Goal: Transaction & Acquisition: Book appointment/travel/reservation

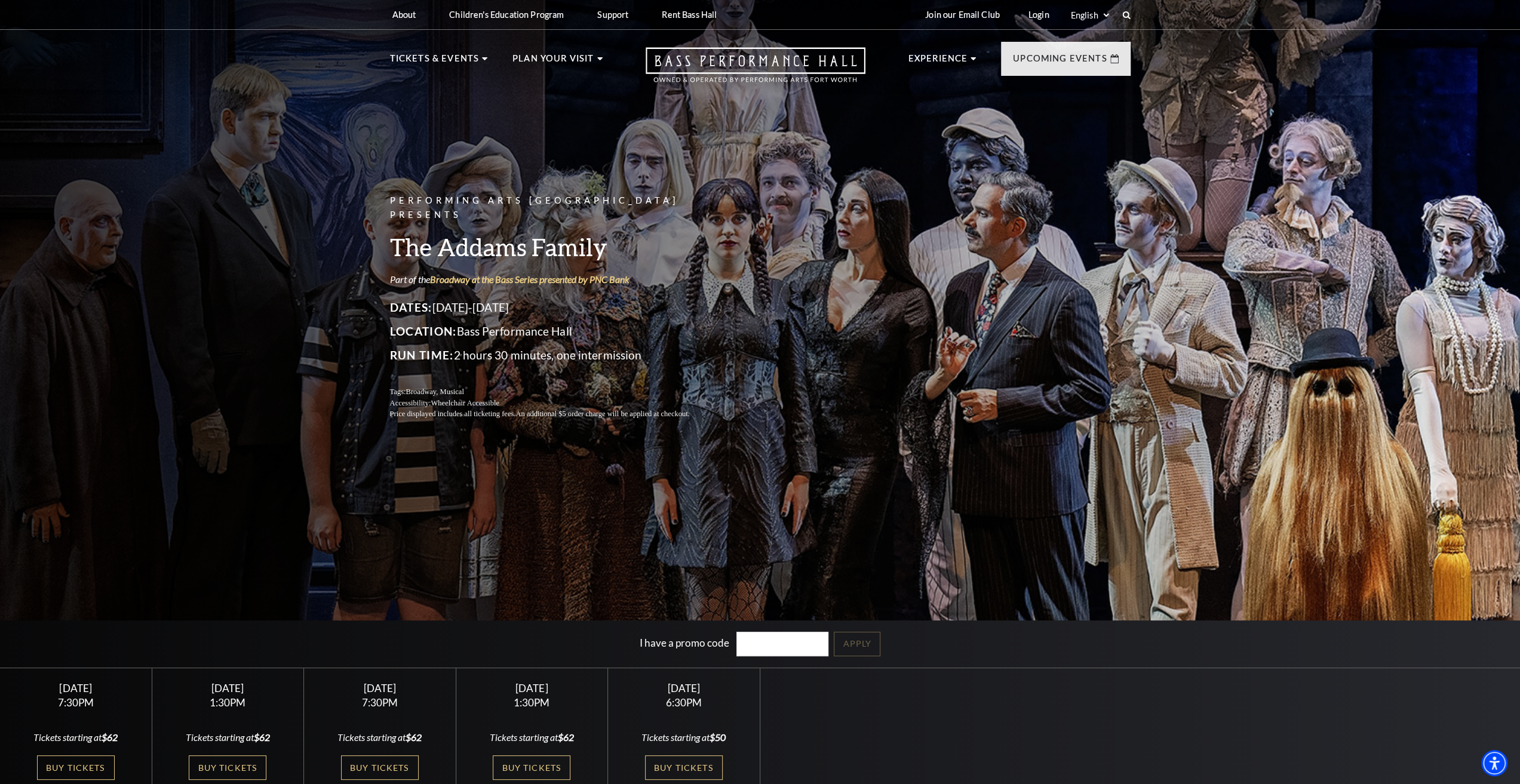
click at [1100, 557] on div "Performing Arts Fort Worth Presents The Addams Family Part of the Broadway at t…" at bounding box center [760, 394] width 1520 height 802
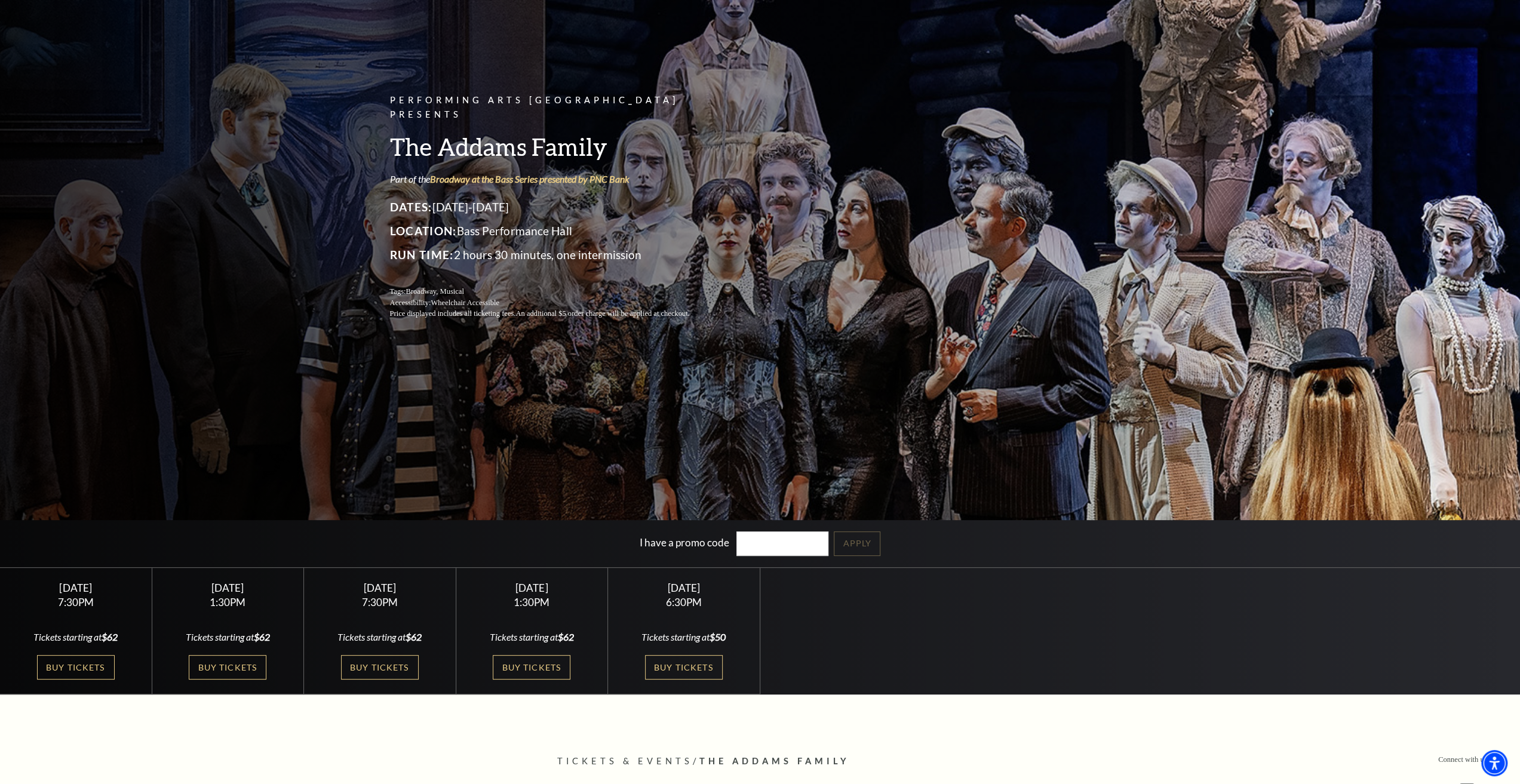
scroll to position [119, 0]
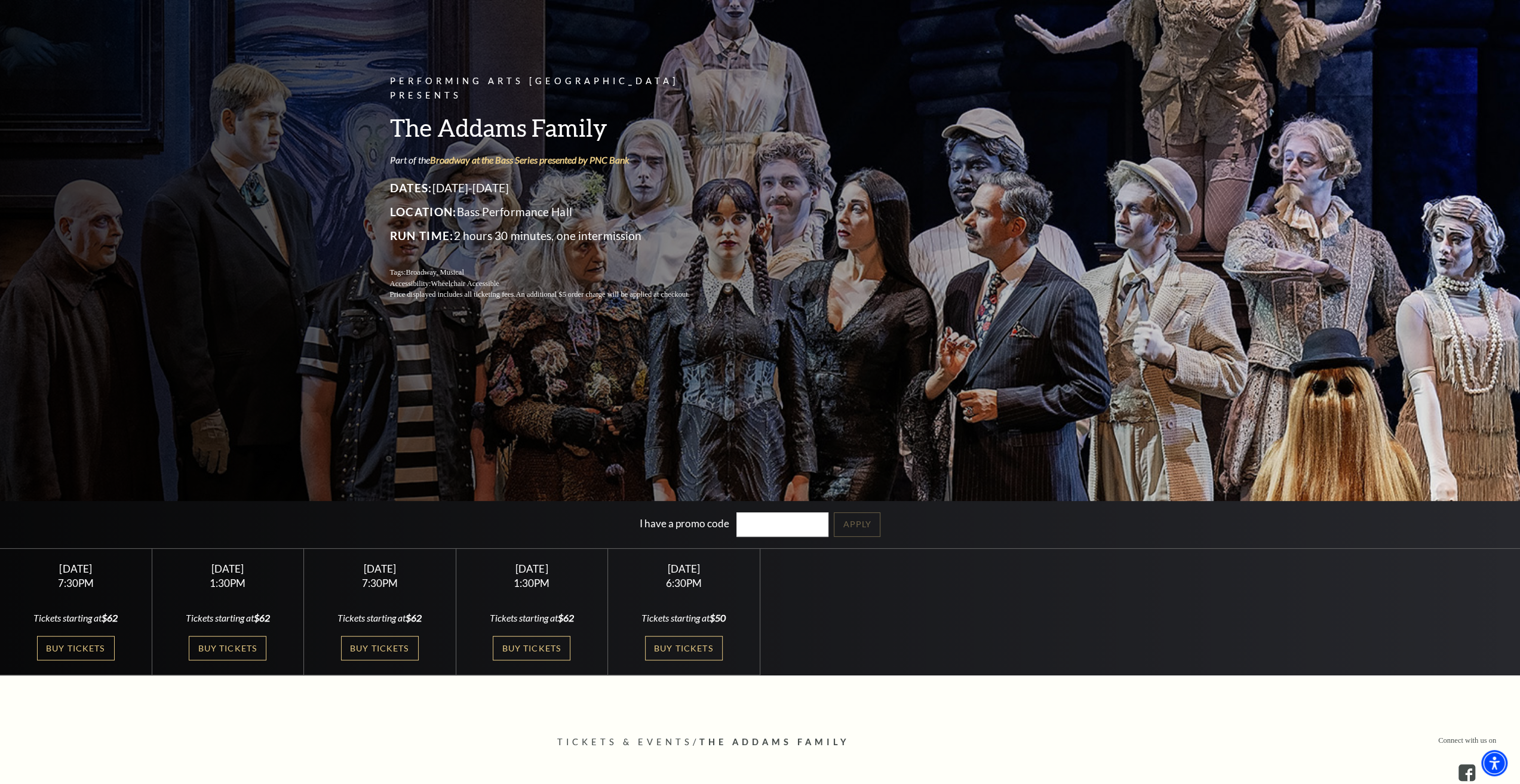
click at [1242, 622] on div "Select a Performance Friday October 24 | 7:30PM Tickets starting at $62 Friday …" at bounding box center [760, 612] width 1520 height 128
click at [1217, 611] on div "Select a Performance Friday October 24 | 7:30PM Tickets starting at $62 Friday …" at bounding box center [760, 612] width 1520 height 128
click at [400, 647] on link "Buy Tickets" at bounding box center [379, 647] width 77 height 24
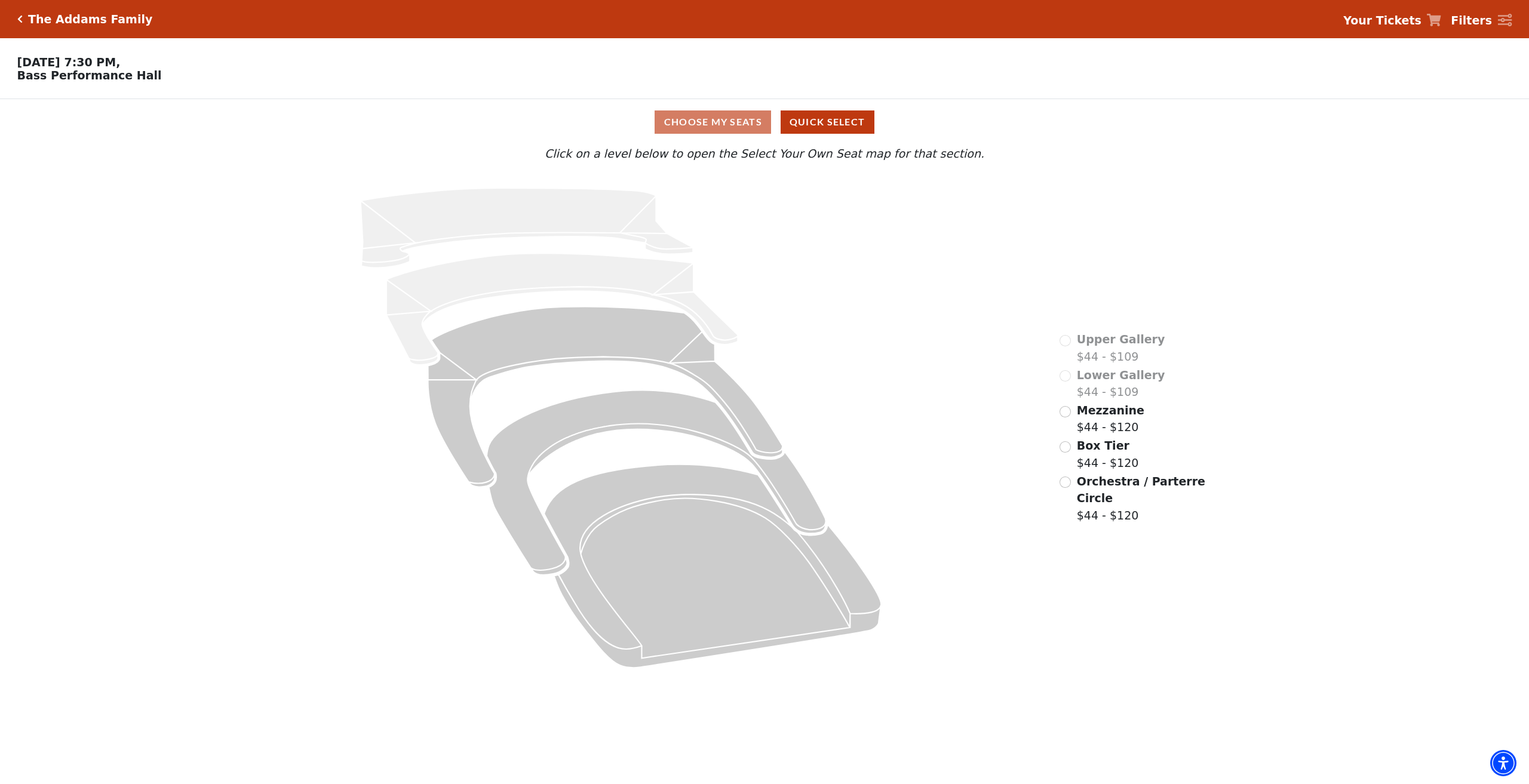
click at [727, 120] on div "Choose My Seats Quick Select" at bounding box center [764, 122] width 1147 height 23
click at [1072, 436] on div "Mezzanine $44 - $120" at bounding box center [1102, 419] width 85 height 34
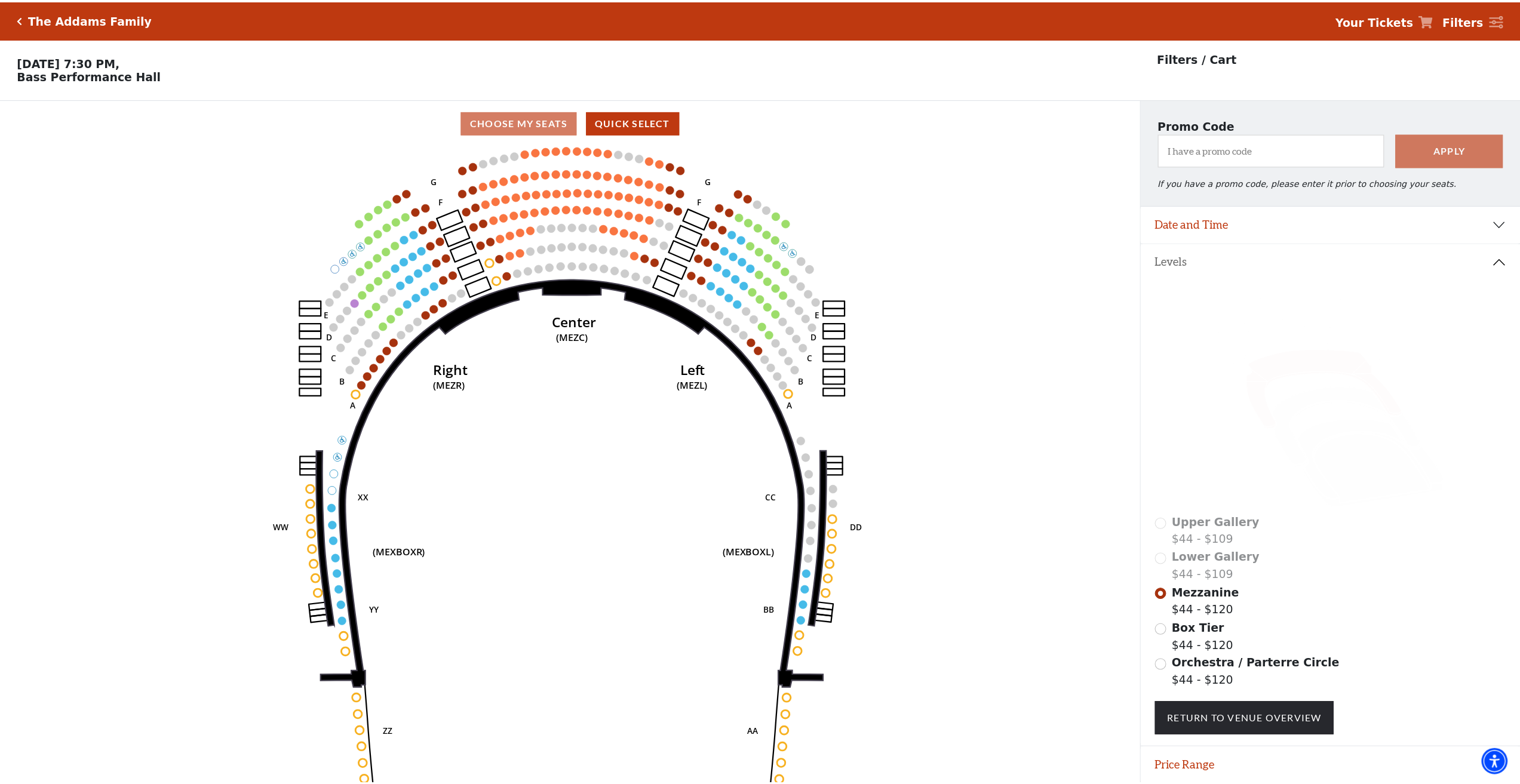
scroll to position [41, 0]
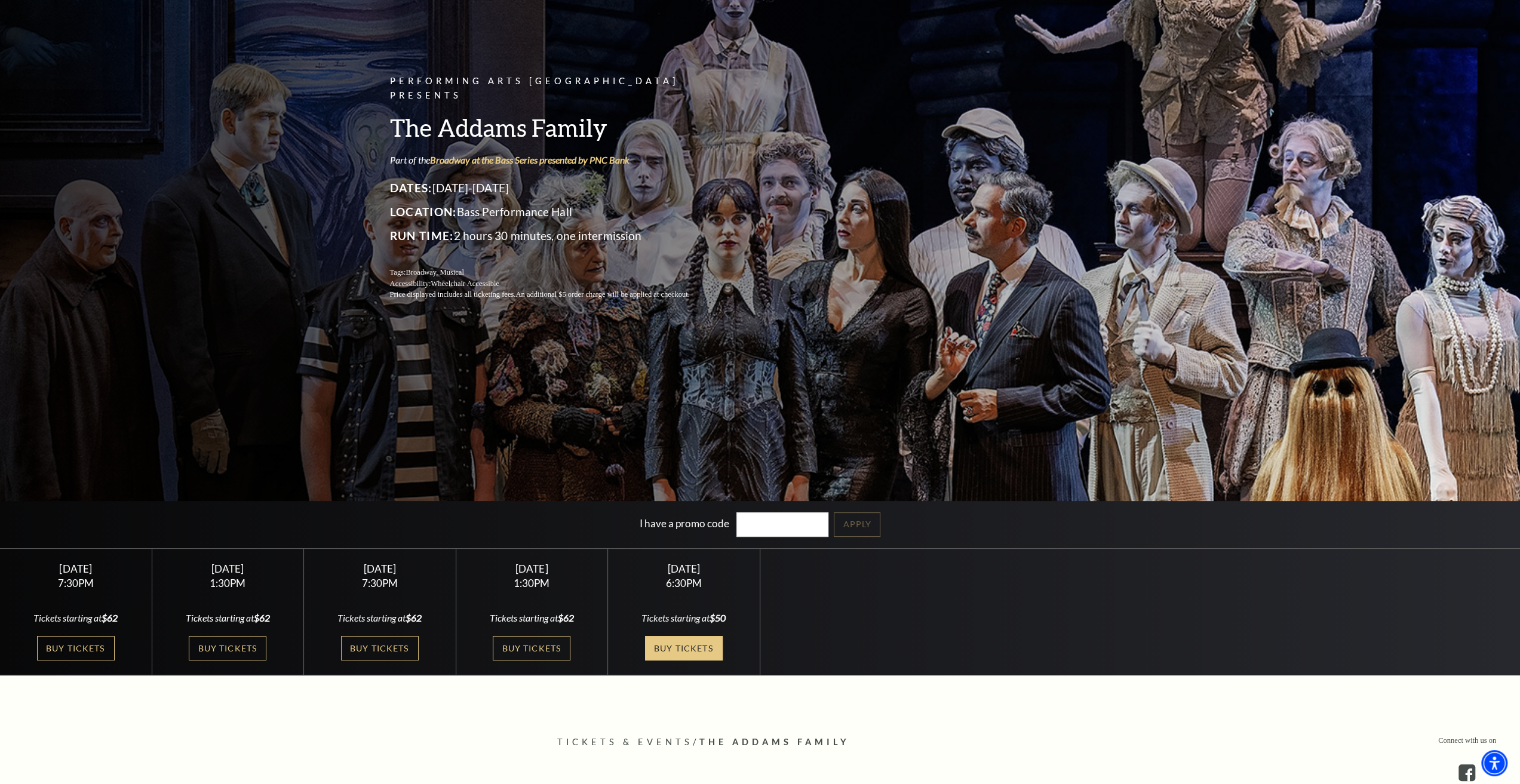
click at [684, 650] on link "Buy Tickets" at bounding box center [683, 647] width 77 height 24
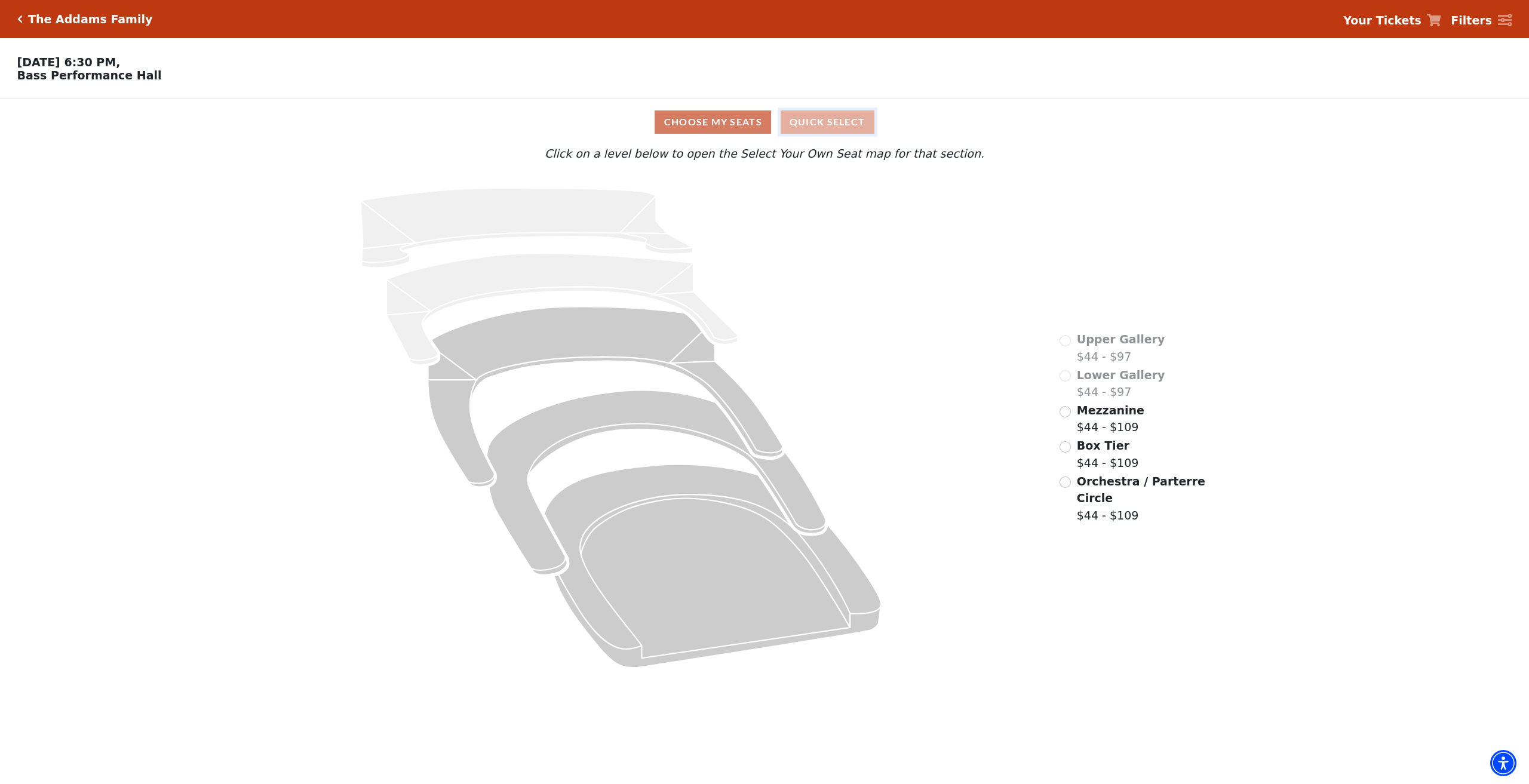
click at [871, 129] on button "Quick Select" at bounding box center [827, 122] width 94 height 23
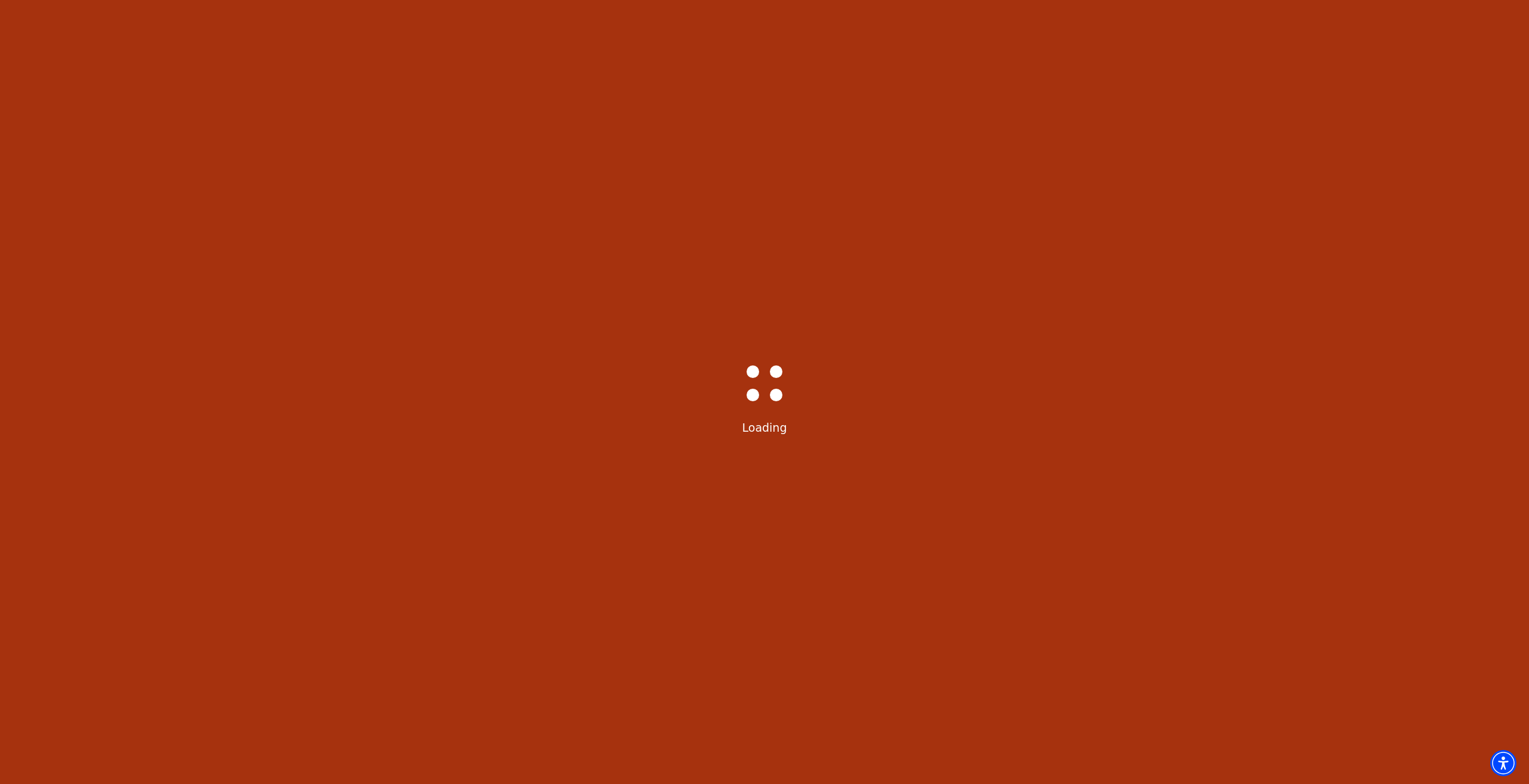
select select "6294"
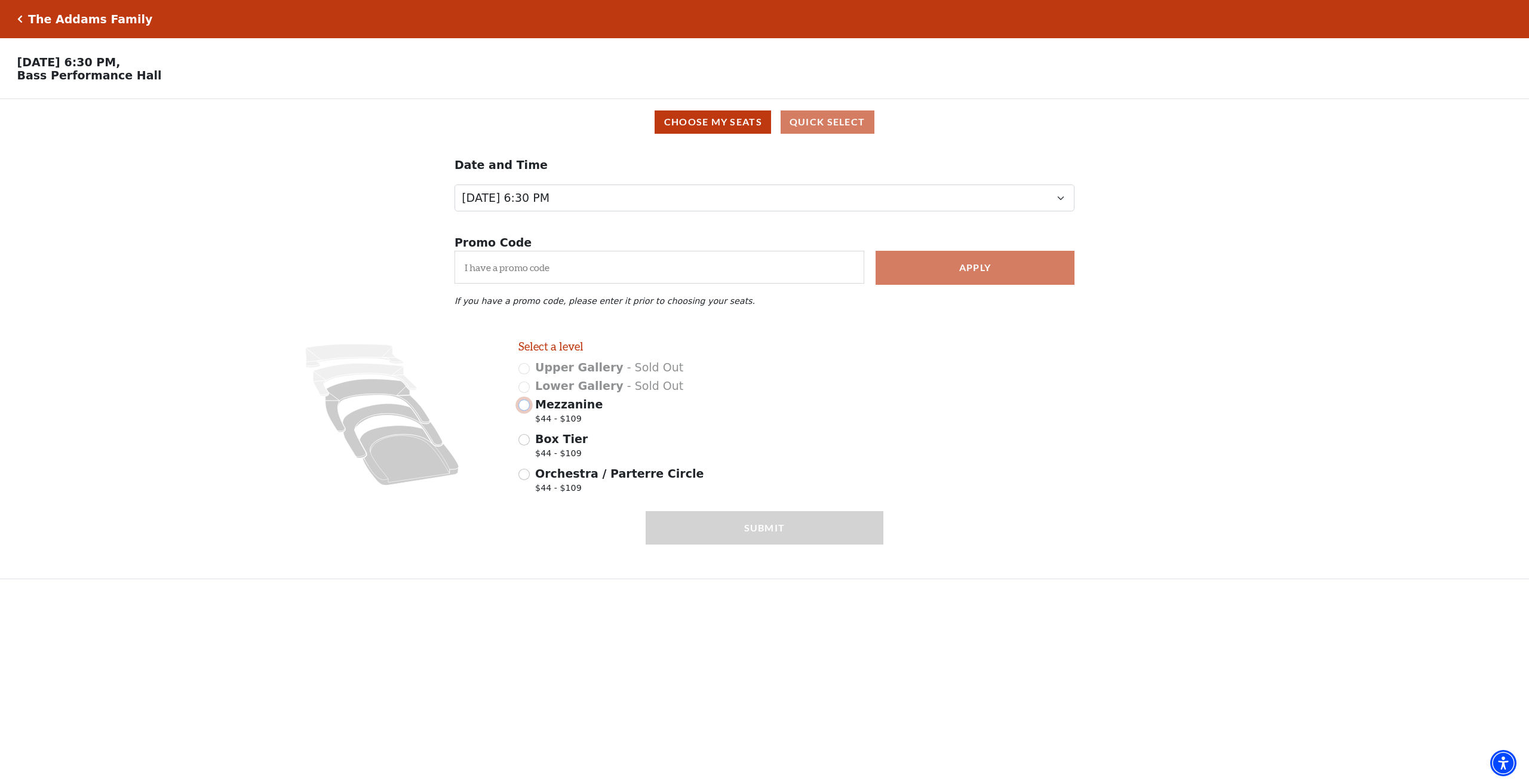
click at [523, 406] on input "Mezzanine $44 - $109" at bounding box center [524, 405] width 12 height 12
radio input "true"
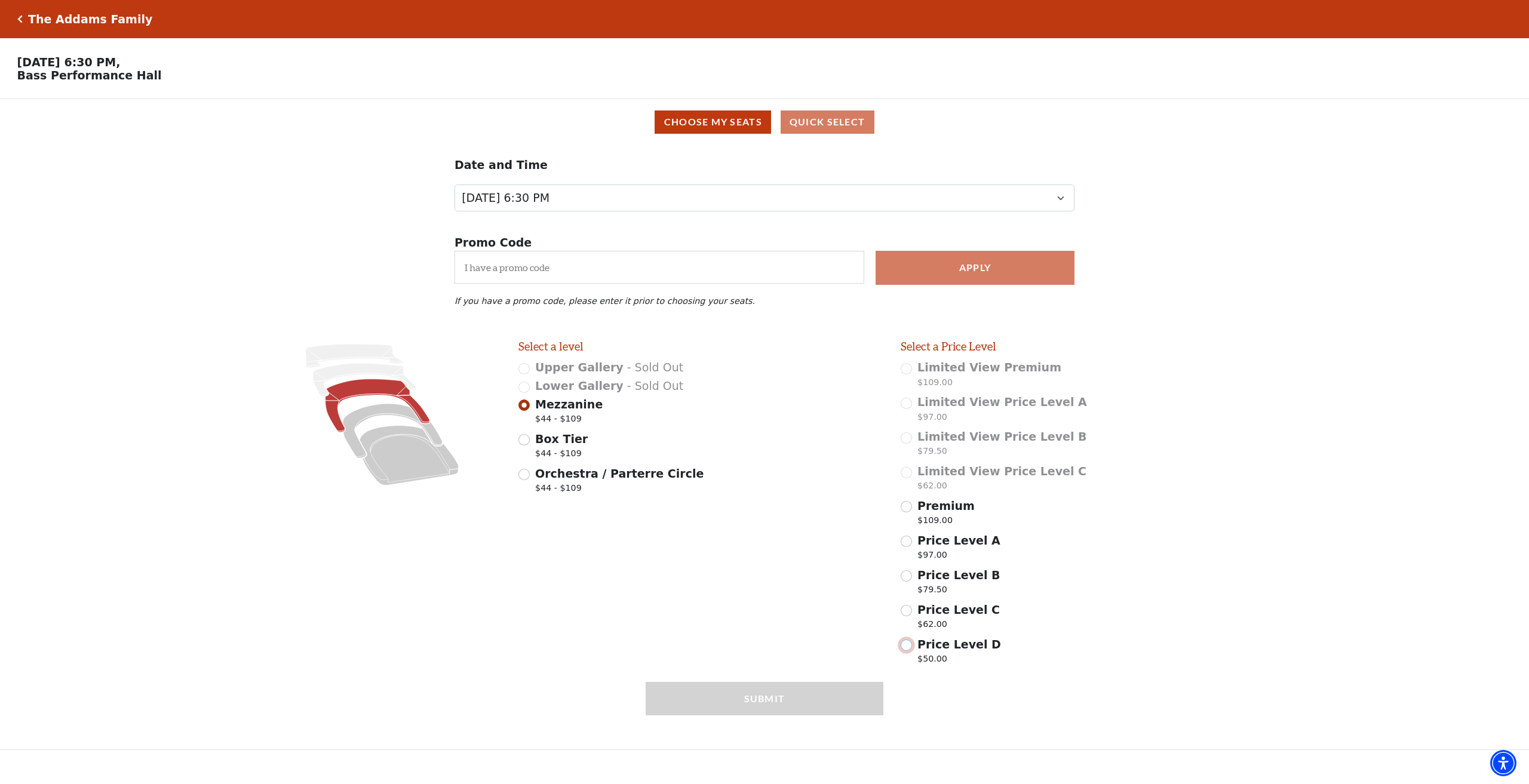
click at [909, 650] on input "Price Level D $50.00" at bounding box center [906, 645] width 12 height 12
radio input "false"
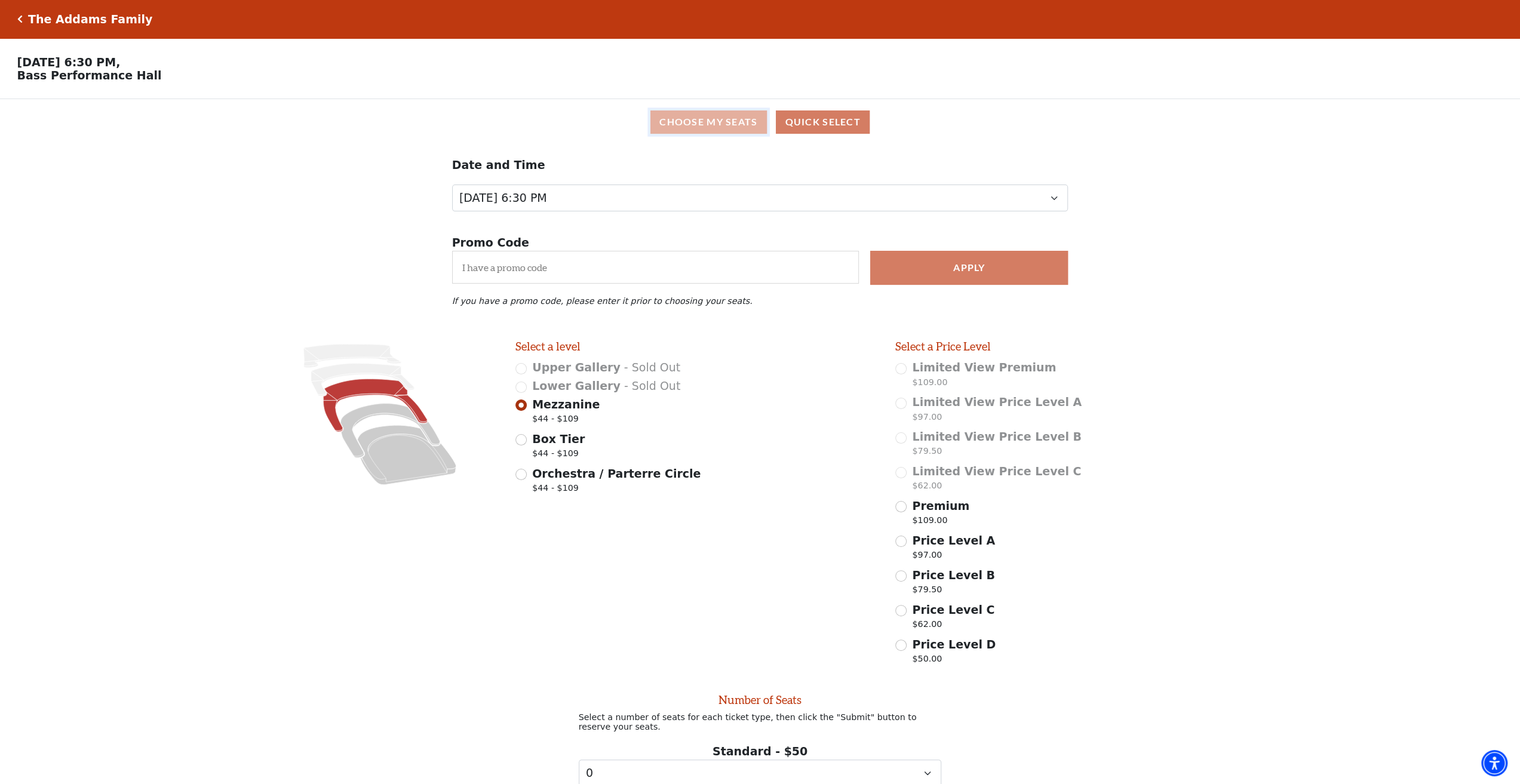
click at [751, 133] on button "Choose My Seats" at bounding box center [708, 122] width 116 height 23
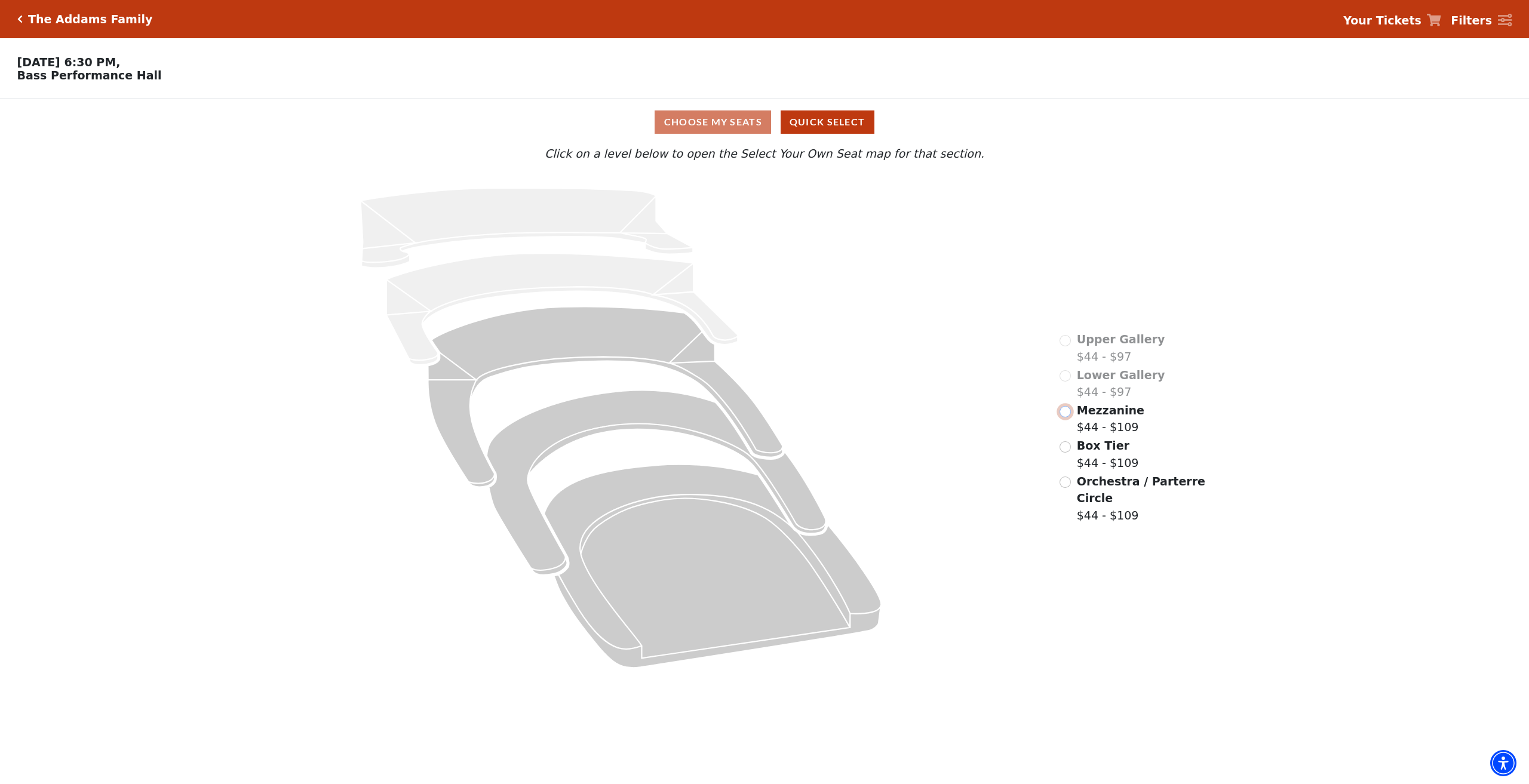
click at [1065, 417] on input "Mezzanine$44 - $109\a" at bounding box center [1065, 411] width 12 height 12
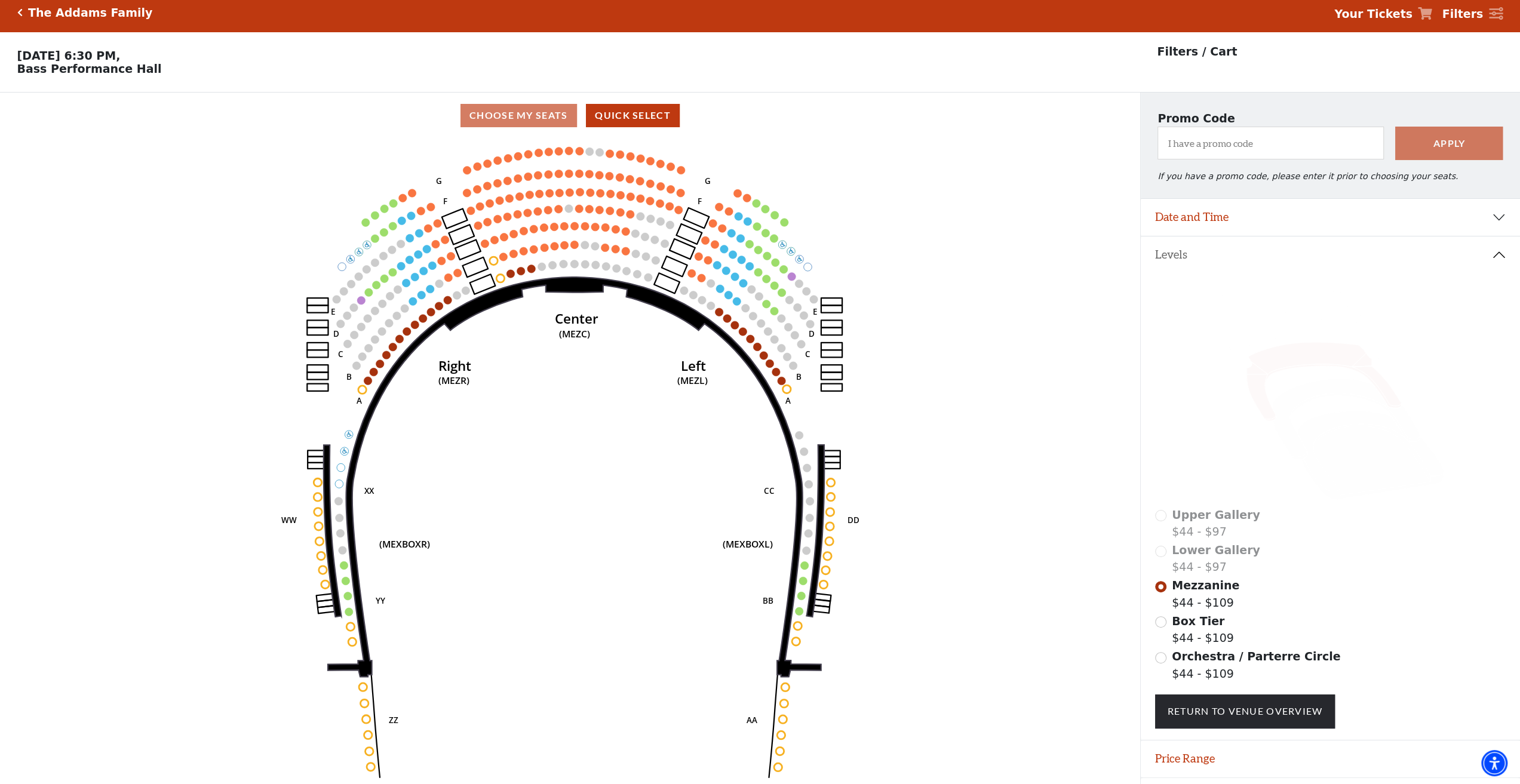
scroll to position [41, 0]
